Goal: Find specific page/section: Find specific page/section

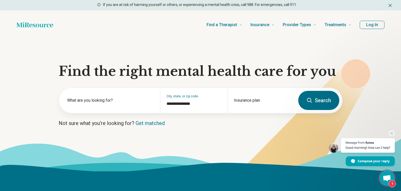
click at [377, 21] on button "Log In" at bounding box center [372, 25] width 25 height 8
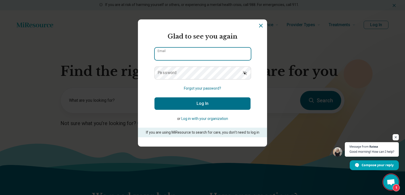
type input "**********"
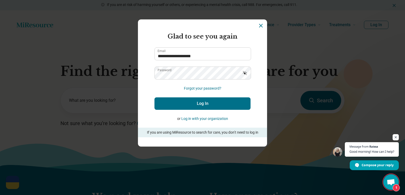
click at [191, 106] on button "Log In" at bounding box center [203, 103] width 96 height 12
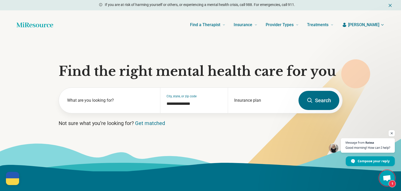
click at [380, 22] on span "[PERSON_NAME]" at bounding box center [363, 25] width 31 height 6
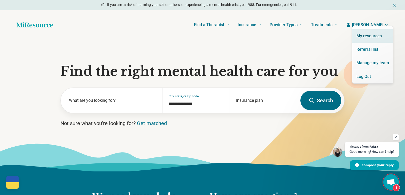
click at [372, 35] on link "My resources" at bounding box center [372, 35] width 41 height 13
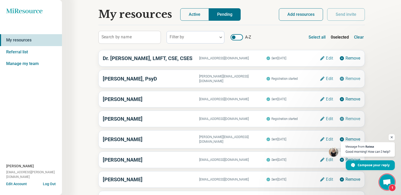
click at [192, 16] on button "Active" at bounding box center [194, 14] width 29 height 12
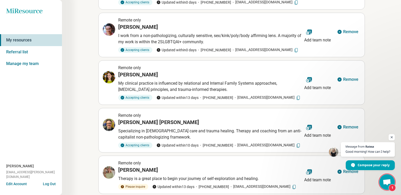
scroll to position [52, 0]
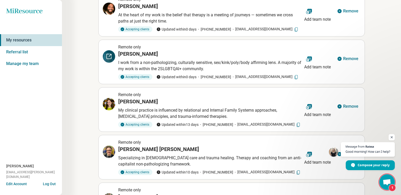
click at [111, 55] on icon at bounding box center [111, 55] width 2 height 2
